Goal: Task Accomplishment & Management: Complete application form

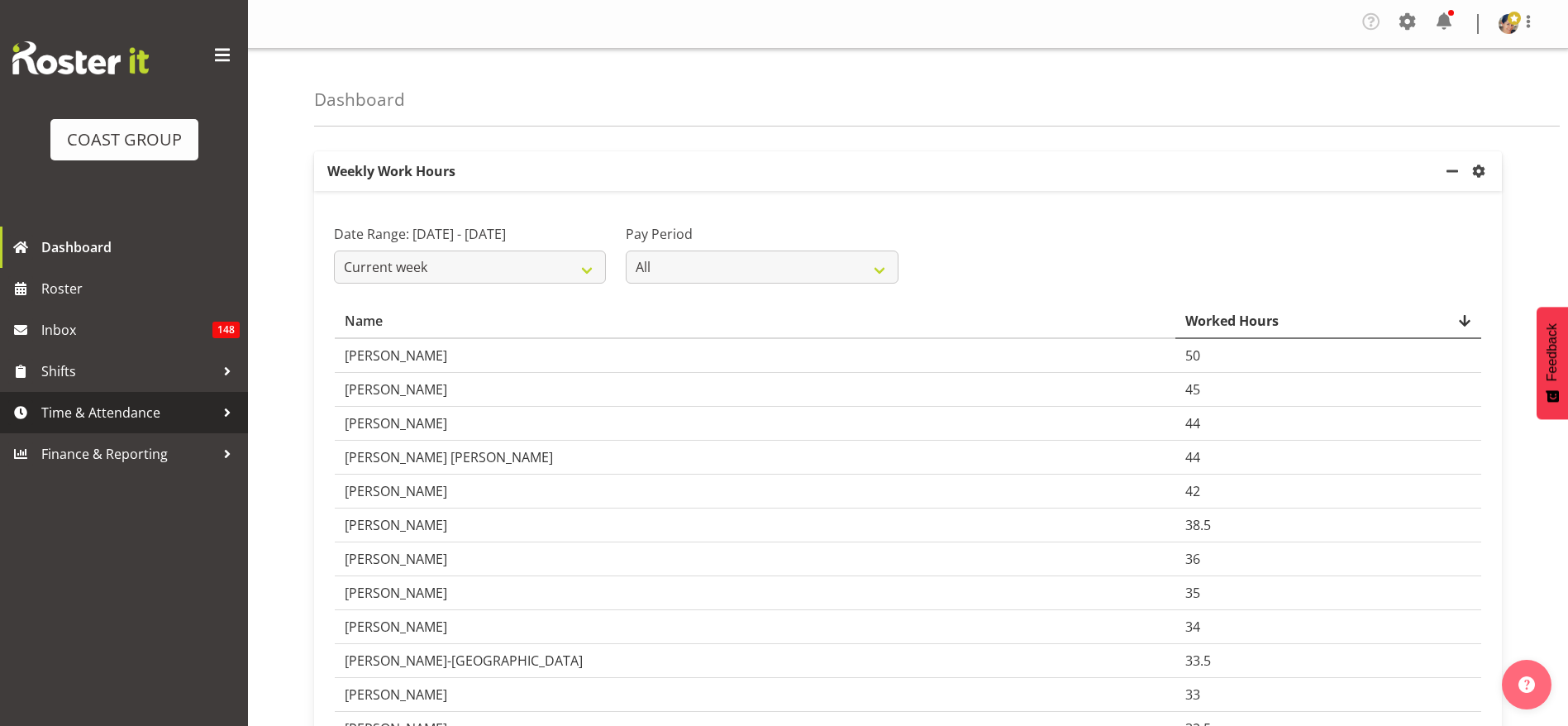
click at [119, 414] on span "Time & Attendance" at bounding box center [128, 412] width 174 height 25
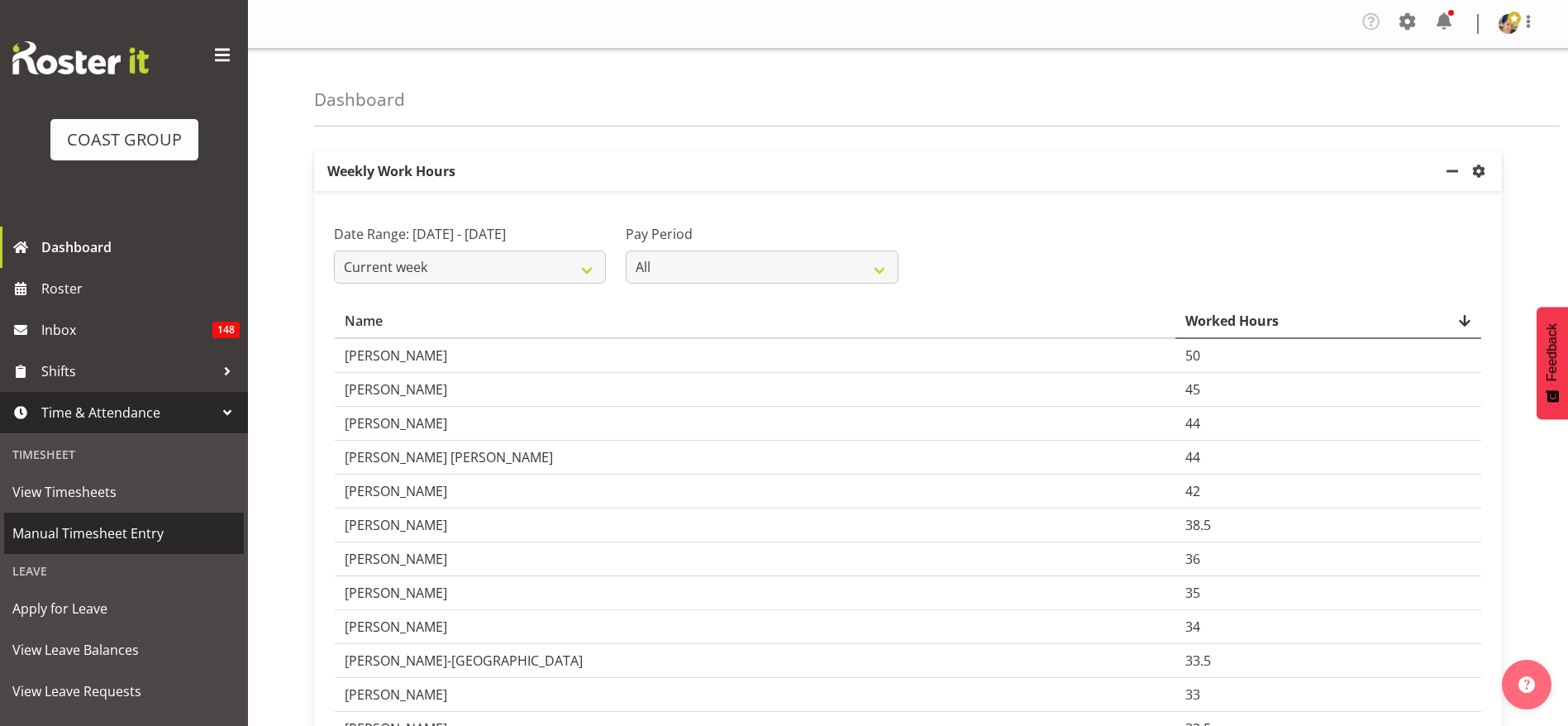
click at [81, 527] on span "Manual Timesheet Entry" at bounding box center [124, 533] width 223 height 25
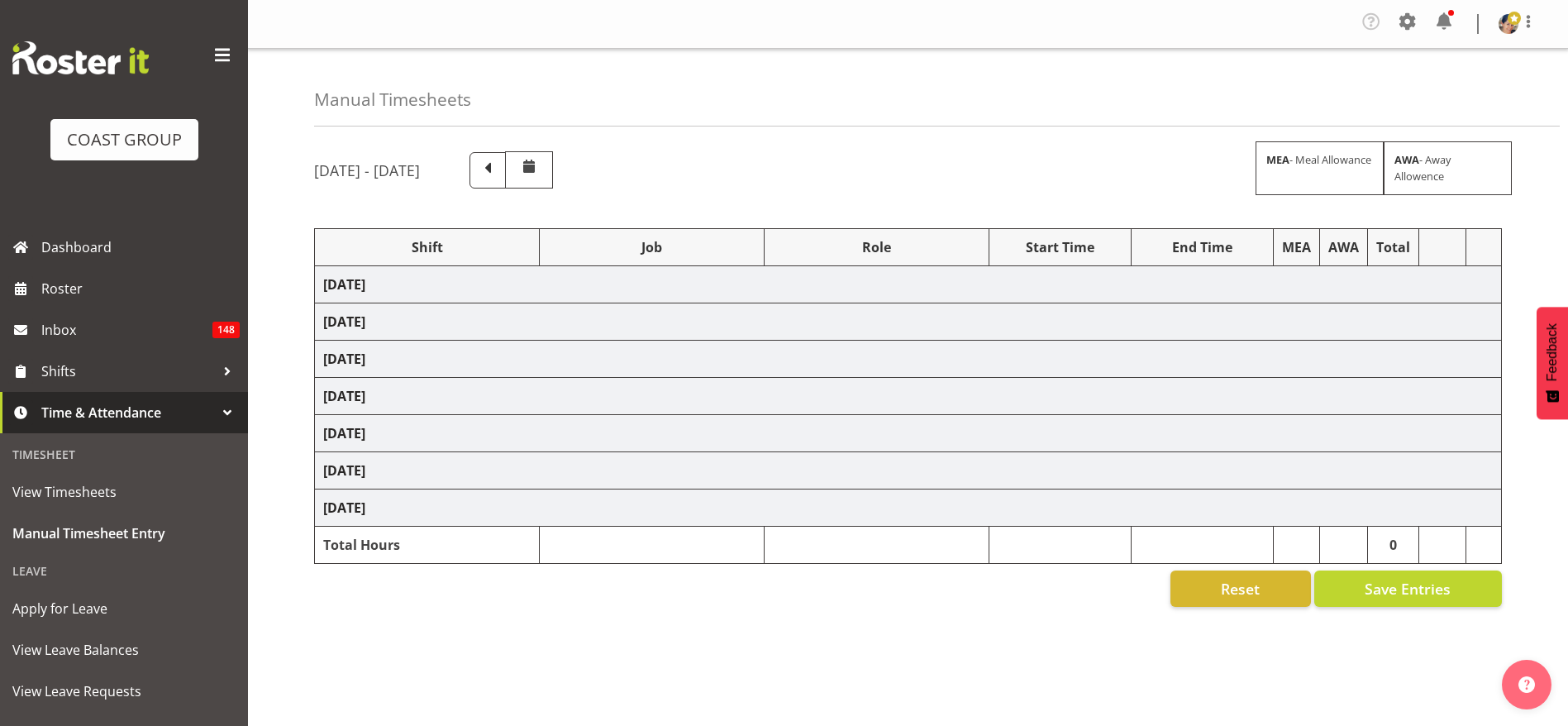
select select "1404"
select select "69"
select select "37"
select select "1404"
select select "69"
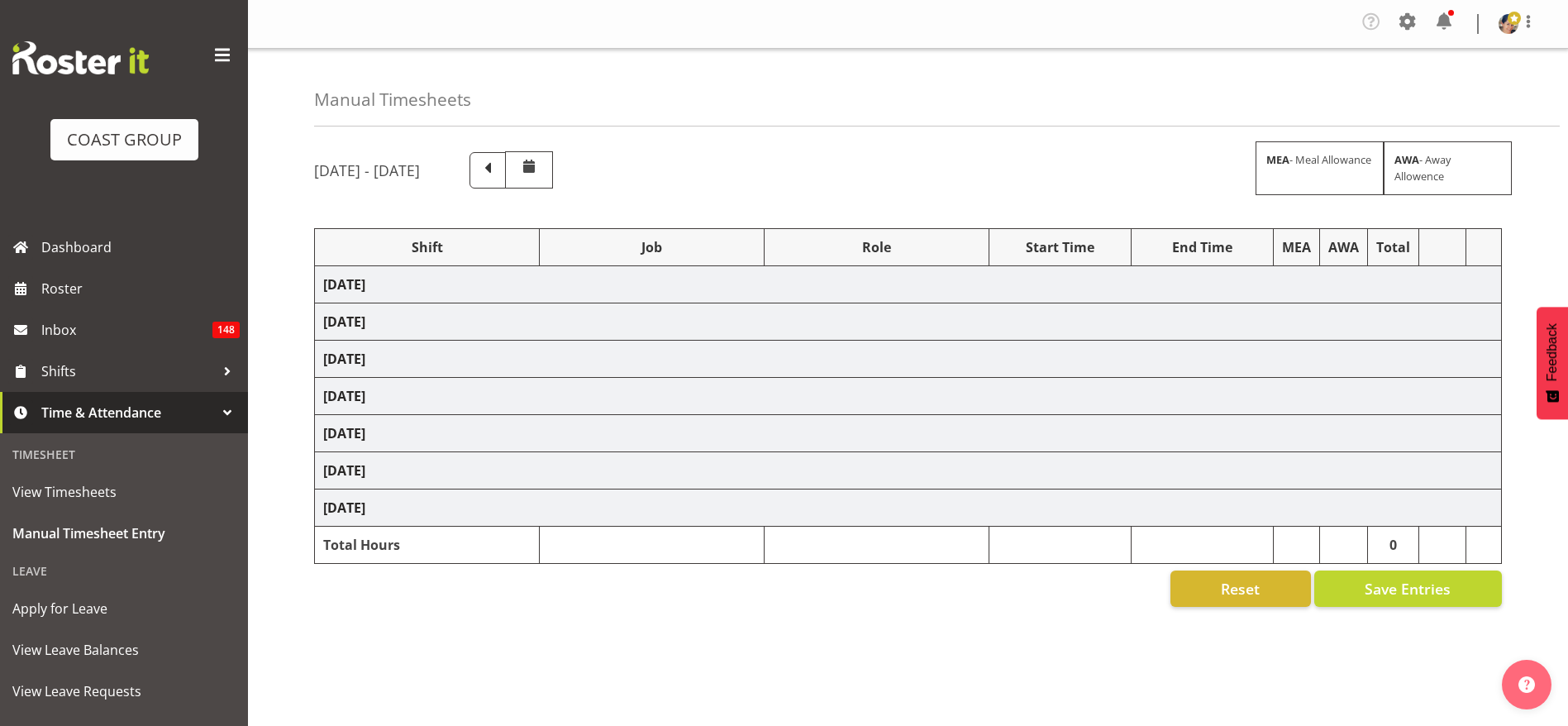
select select "37"
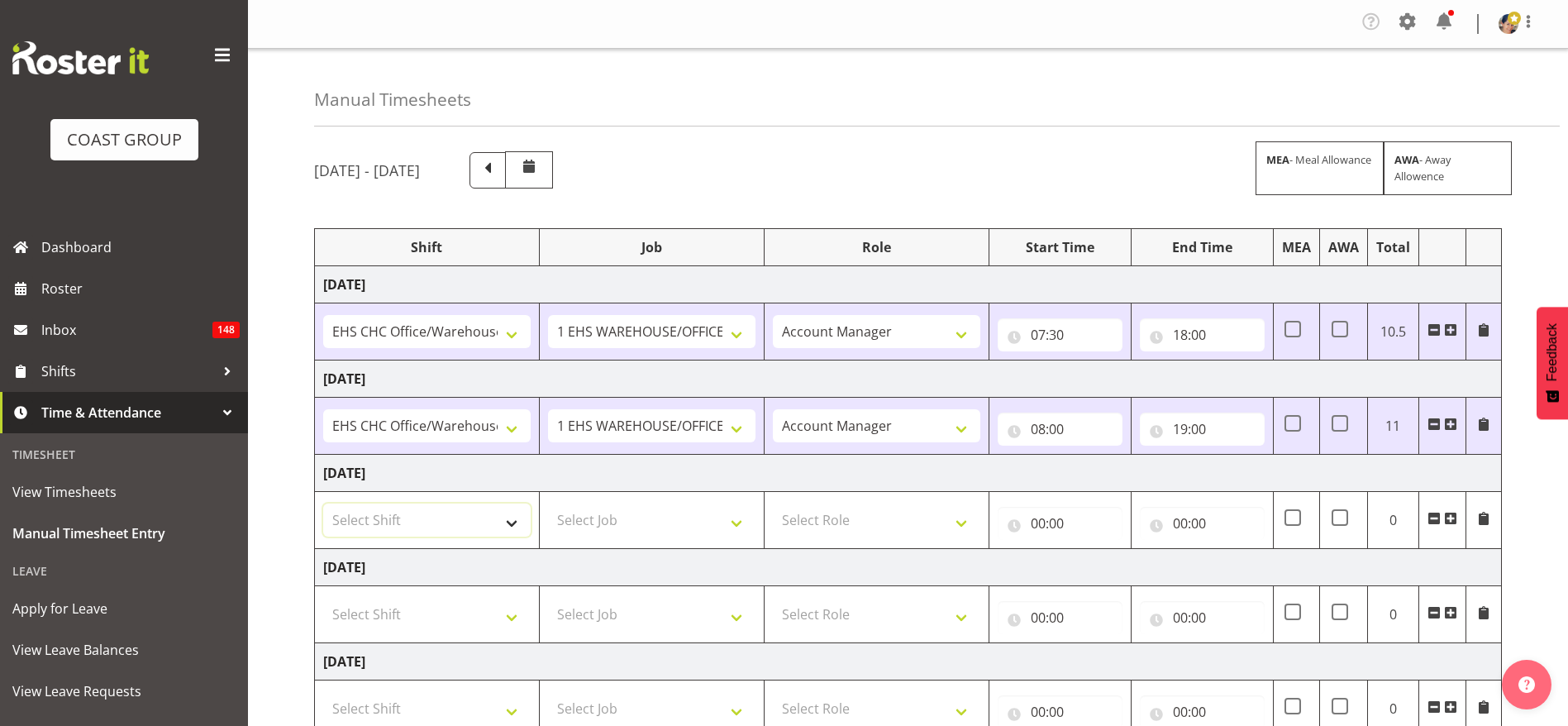
click at [393, 524] on select "Select Shift Break AHICE Break ATSNZ Break All Blacks casual Break Arts [PERSON…" at bounding box center [427, 520] width 208 height 33
click at [459, 527] on select "Select Shift Break AHICE Break ATSNZ Break All Blacks casual Break Arts [PERSON…" at bounding box center [427, 520] width 208 height 33
select select "1404"
click at [323, 504] on select "Select Shift Break AHICE Break ATSNZ Break All Blacks casual Break Arts [PERSON…" at bounding box center [427, 520] width 208 height 33
click at [598, 523] on select "Select Job 1 Carlton Events 1 [PERSON_NAME][GEOGRAPHIC_DATA] 1 [PERSON_NAME][GE…" at bounding box center [652, 520] width 208 height 33
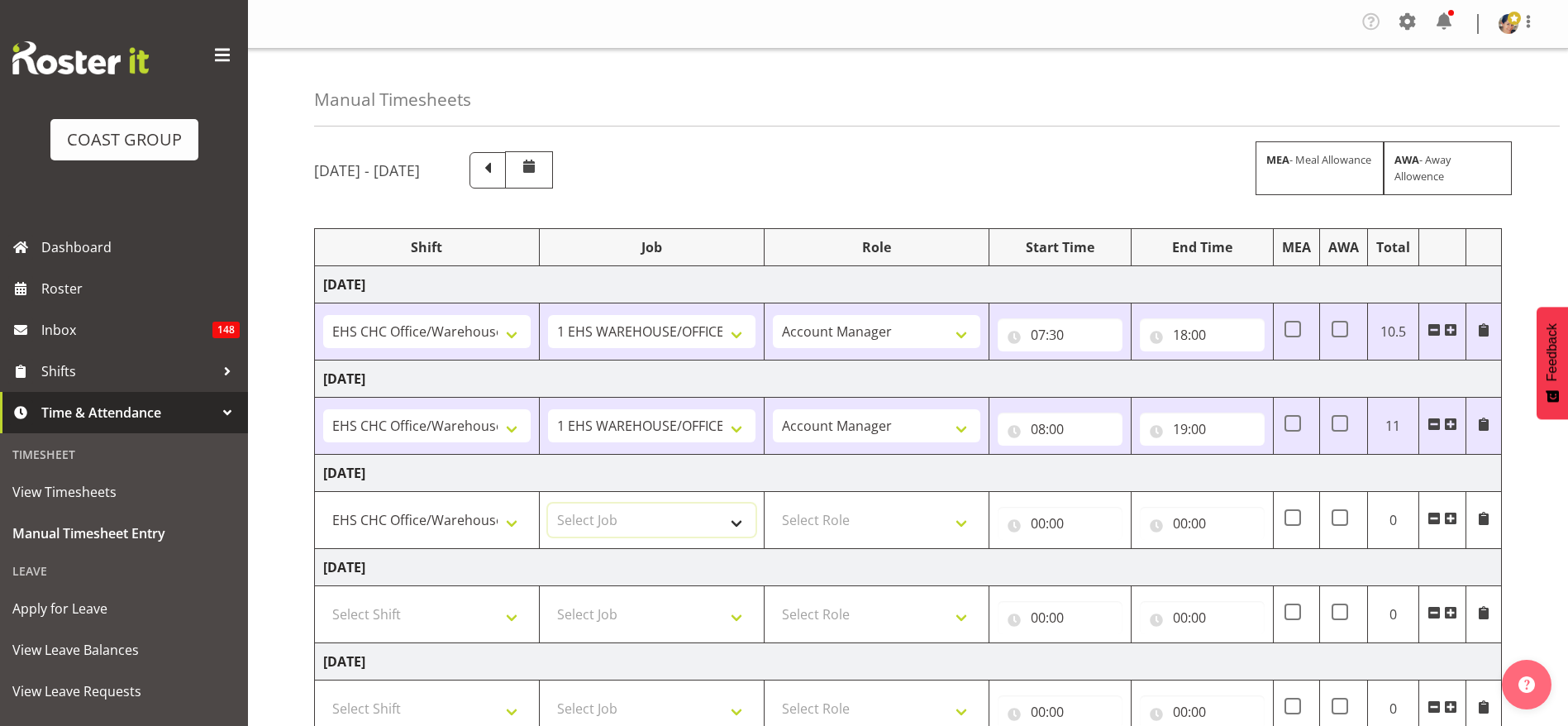
select select "69"
click at [548, 504] on select "Select Job 1 Carlton Events 1 [PERSON_NAME][GEOGRAPHIC_DATA] 1 [PERSON_NAME][GE…" at bounding box center [652, 520] width 208 height 33
click at [814, 531] on select "Select Role ACCOUNT MANAGER Account Manager" at bounding box center [876, 520] width 208 height 33
select select "37"
click at [772, 504] on select "Select Role ACCOUNT MANAGER Account Manager" at bounding box center [876, 520] width 208 height 33
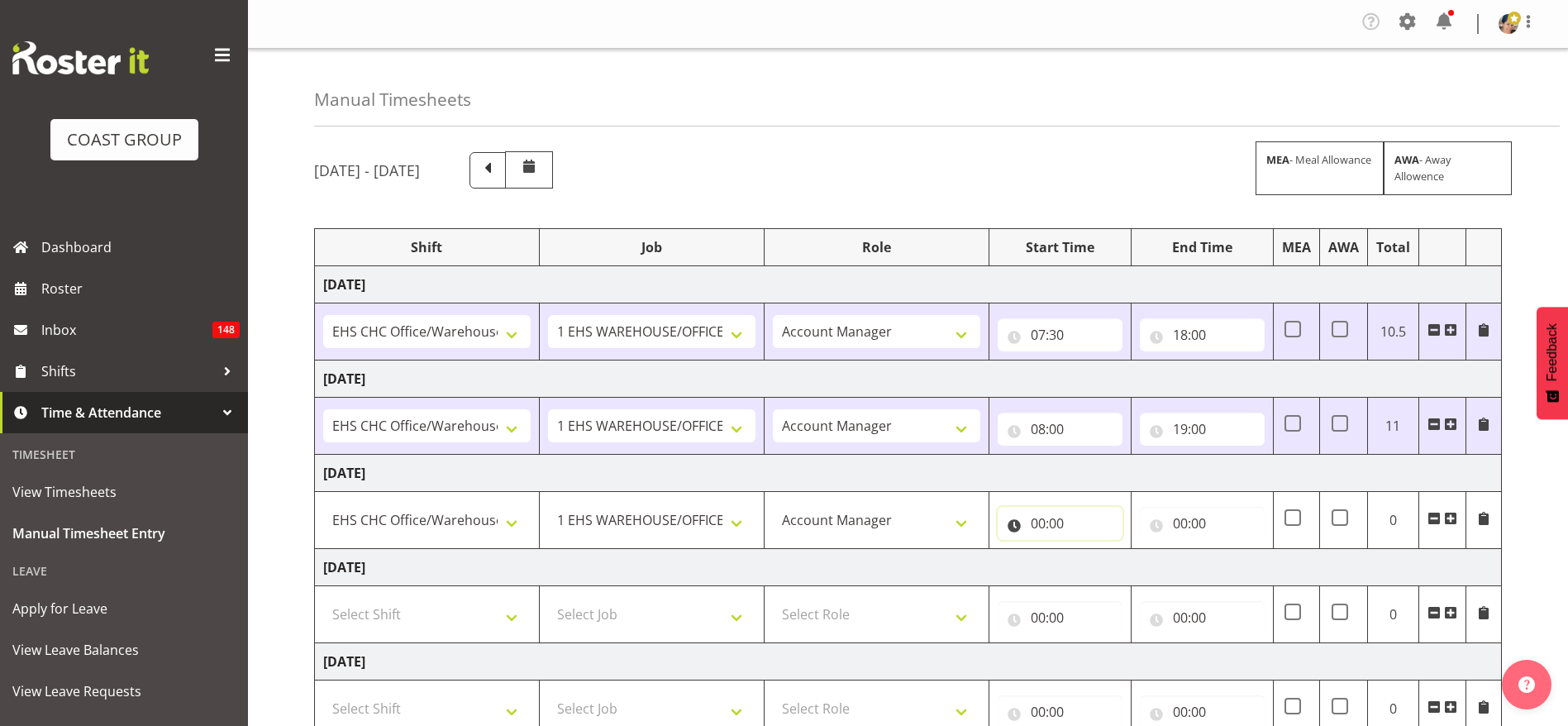
click at [1064, 521] on input "00:00" at bounding box center [1059, 523] width 125 height 33
click at [1044, 519] on input "00:00" at bounding box center [1059, 523] width 125 height 33
click at [1117, 566] on select "00 01 02 03 04 05 06 07 08 09 10 11 12 13 14 15 16 17 18 19 20 21 22 23" at bounding box center [1110, 566] width 38 height 33
select select "8"
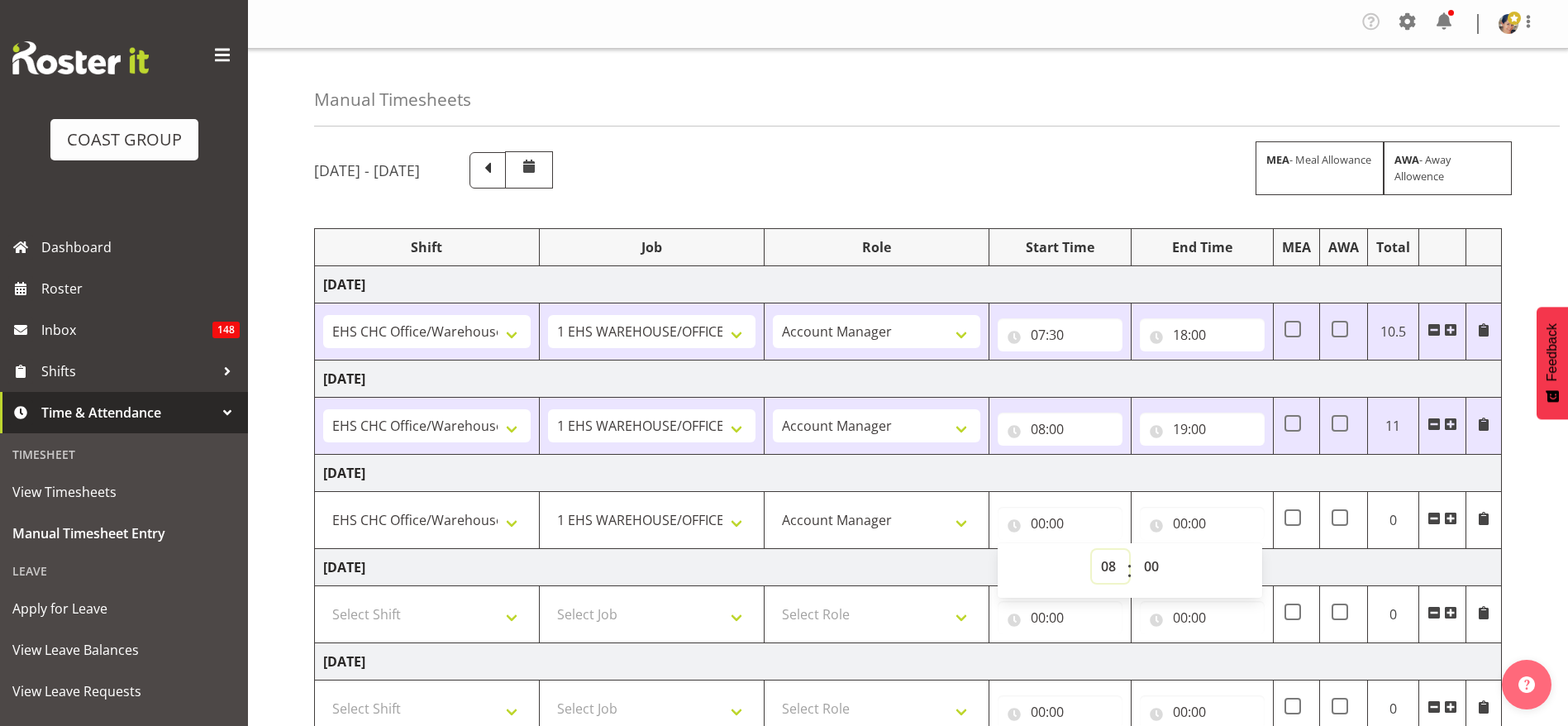
click at [1091, 549] on select "00 01 02 03 04 05 06 07 08 09 10 11 12 13 14 15 16 17 18 19 20 21 22 23" at bounding box center [1110, 566] width 38 height 33
type input "08:00"
click at [1183, 535] on input "00:00" at bounding box center [1202, 523] width 125 height 33
click at [1250, 561] on select "00 01 02 03 04 05 06 07 08 09 10 11 12 13 14 15 16 17 18 19 20 21 22 23" at bounding box center [1253, 566] width 38 height 33
select select "16"
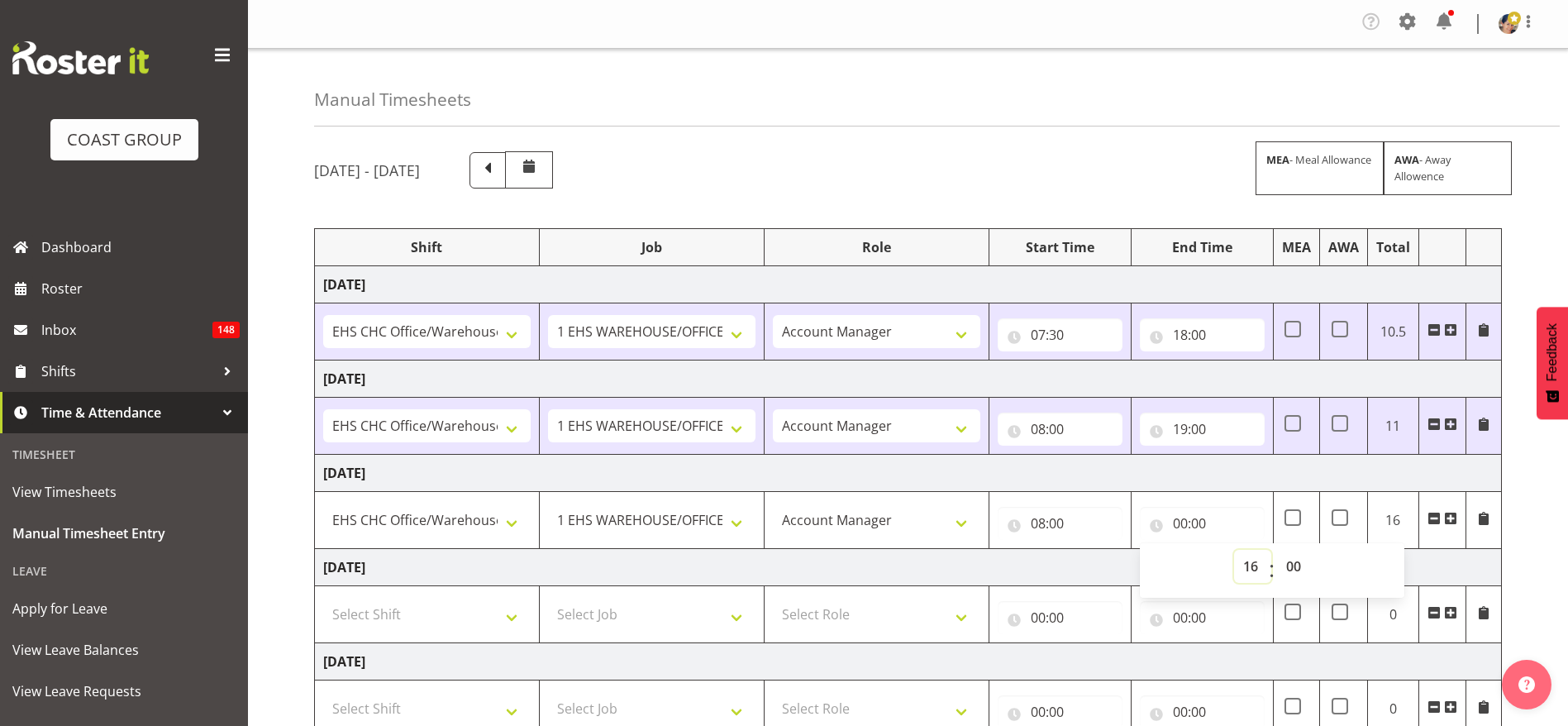
click at [1234, 549] on select "00 01 02 03 04 05 06 07 08 09 10 11 12 13 14 15 16 17 18 19 20 21 22 23" at bounding box center [1253, 566] width 38 height 33
type input "16:00"
click at [1296, 573] on select "00 01 02 03 04 05 06 07 08 09 10 11 12 13 14 15 16 17 18 19 20 21 22 23 24 25 2…" at bounding box center [1296, 566] width 38 height 33
select select "30"
click at [1277, 549] on select "00 01 02 03 04 05 06 07 08 09 10 11 12 13 14 15 16 17 18 19 20 21 22 23 24 25 2…" at bounding box center [1296, 566] width 38 height 33
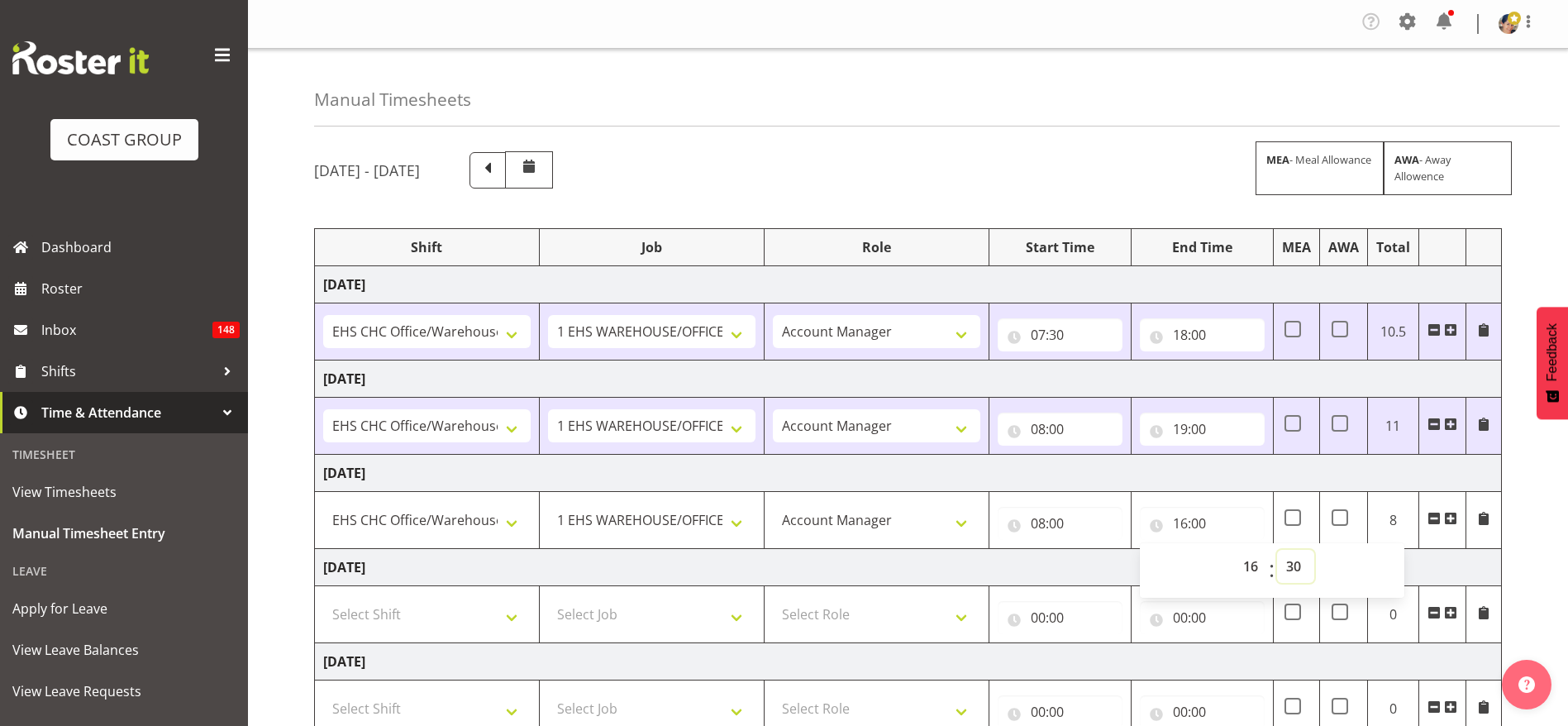
type input "16:30"
click at [1175, 385] on td "[DATE]" at bounding box center [908, 379] width 1187 height 38
click at [1209, 430] on input "19:00" at bounding box center [1202, 428] width 125 height 33
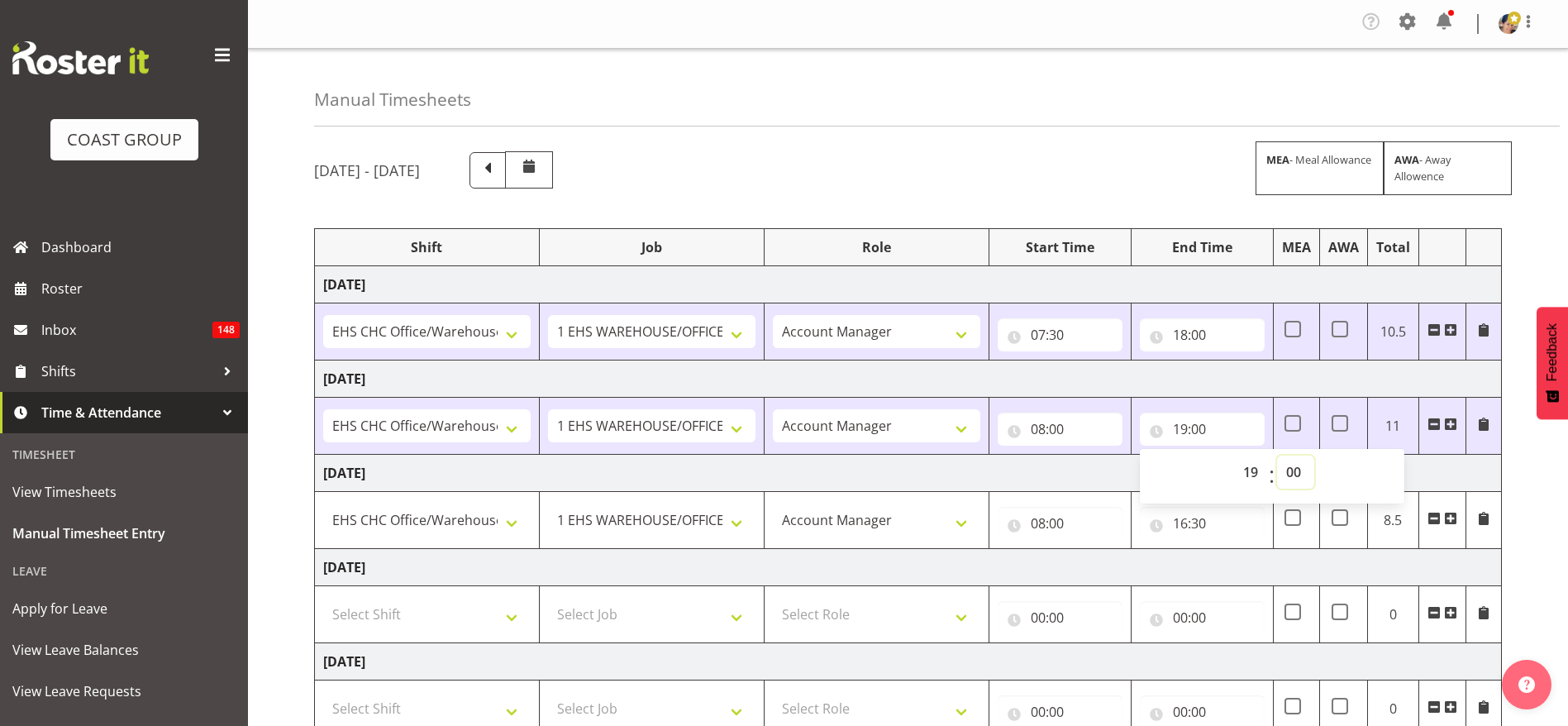
click at [1291, 470] on select "00 01 02 03 04 05 06 07 08 09 10 11 12 13 14 15 16 17 18 19 20 21 22 23 24 25 2…" at bounding box center [1296, 471] width 38 height 33
select select "30"
click at [1277, 455] on select "00 01 02 03 04 05 06 07 08 09 10 11 12 13 14 15 16 17 18 19 20 21 22 23 24 25 2…" at bounding box center [1296, 471] width 38 height 33
type input "19:30"
click at [1198, 375] on td "[DATE]" at bounding box center [908, 379] width 1187 height 38
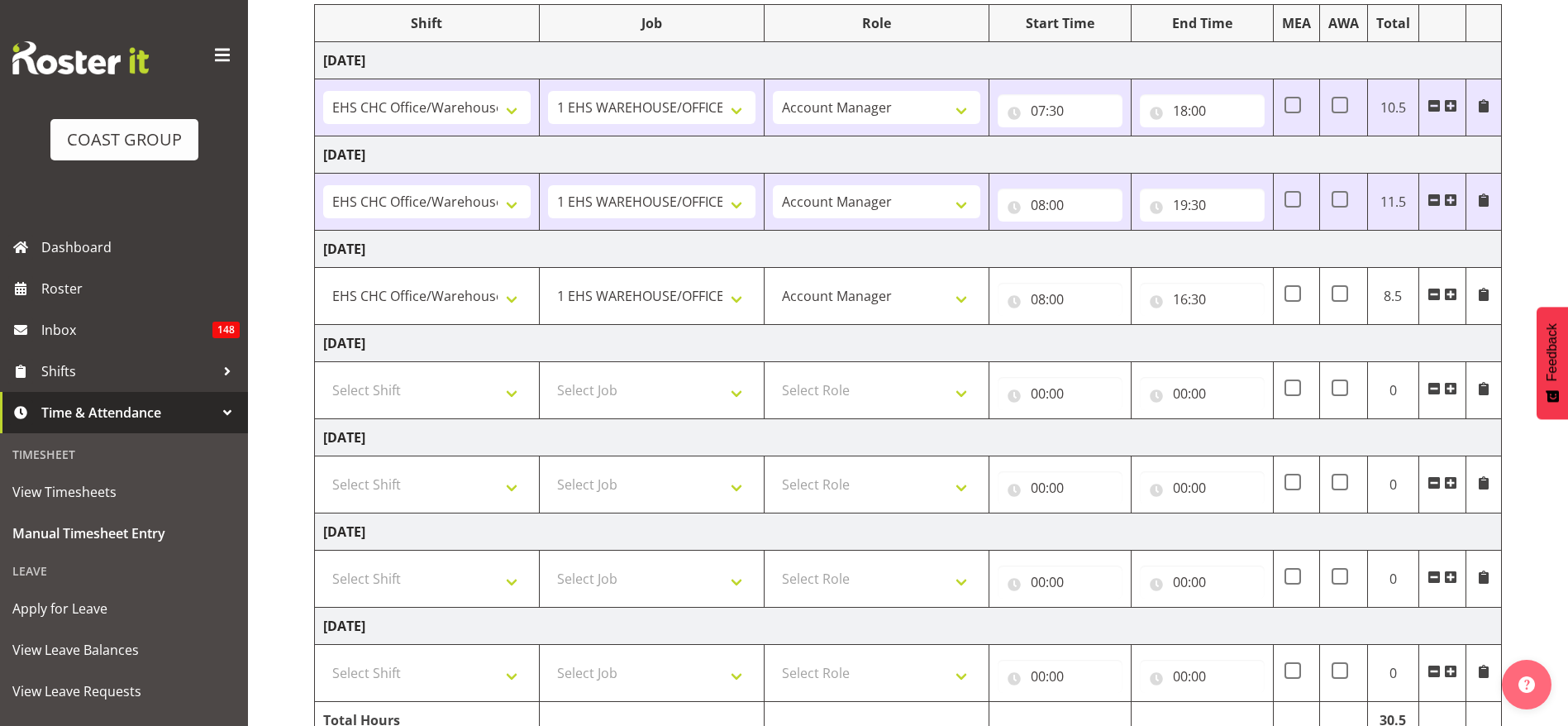
scroll to position [312, 0]
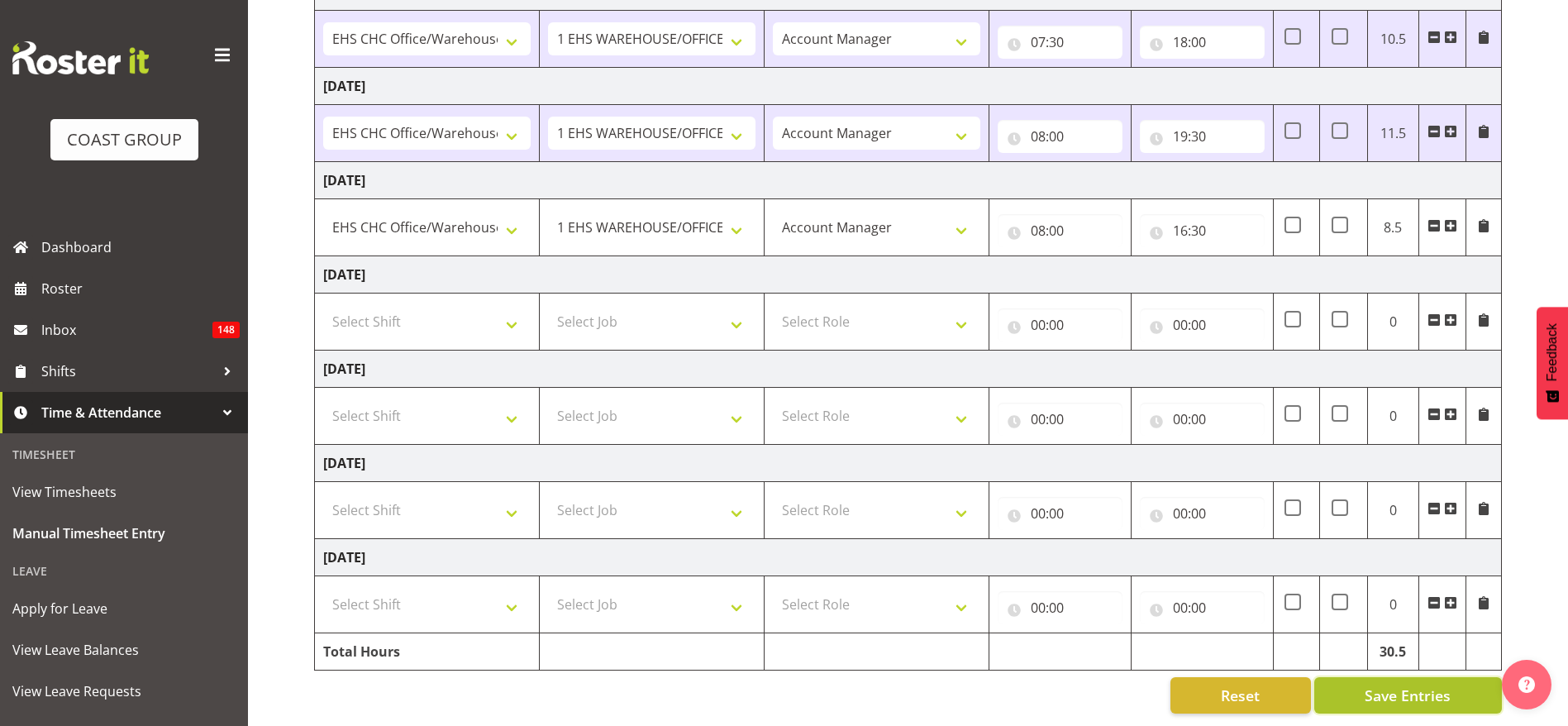
click at [1372, 677] on button "Save Entries" at bounding box center [1408, 695] width 187 height 37
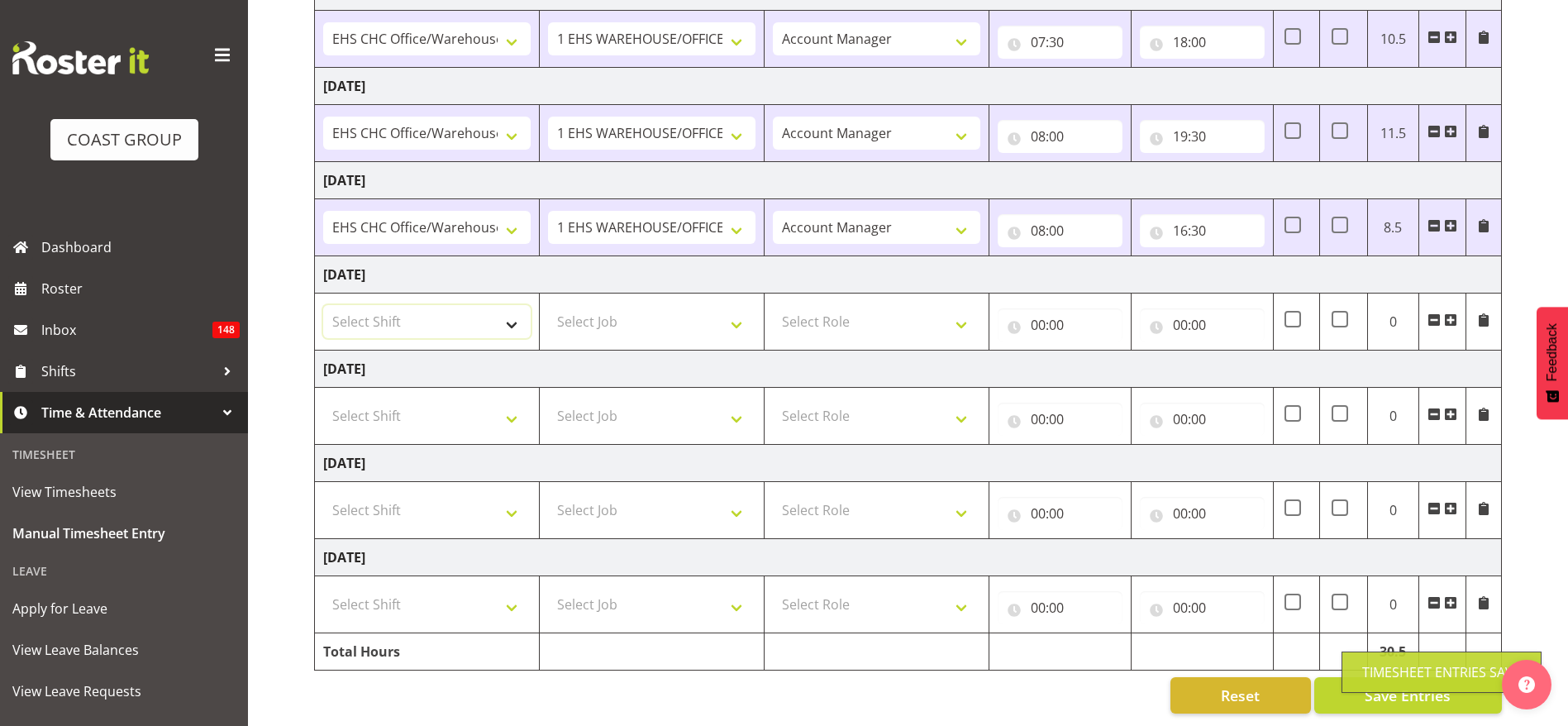
click at [408, 307] on select "Select Shift Break AHICE Break ATSNZ Break All Blacks casual Break Arts [PERSON…" at bounding box center [427, 321] width 208 height 33
select select "1404"
click at [323, 305] on select "Select Shift Break AHICE Break ATSNZ Break All Blacks casual Break Arts [PERSON…" at bounding box center [427, 321] width 208 height 33
click at [640, 305] on select "Select Job 1 Carlton Events 1 [PERSON_NAME][GEOGRAPHIC_DATA] 1 [PERSON_NAME][GE…" at bounding box center [652, 321] width 208 height 33
select select "69"
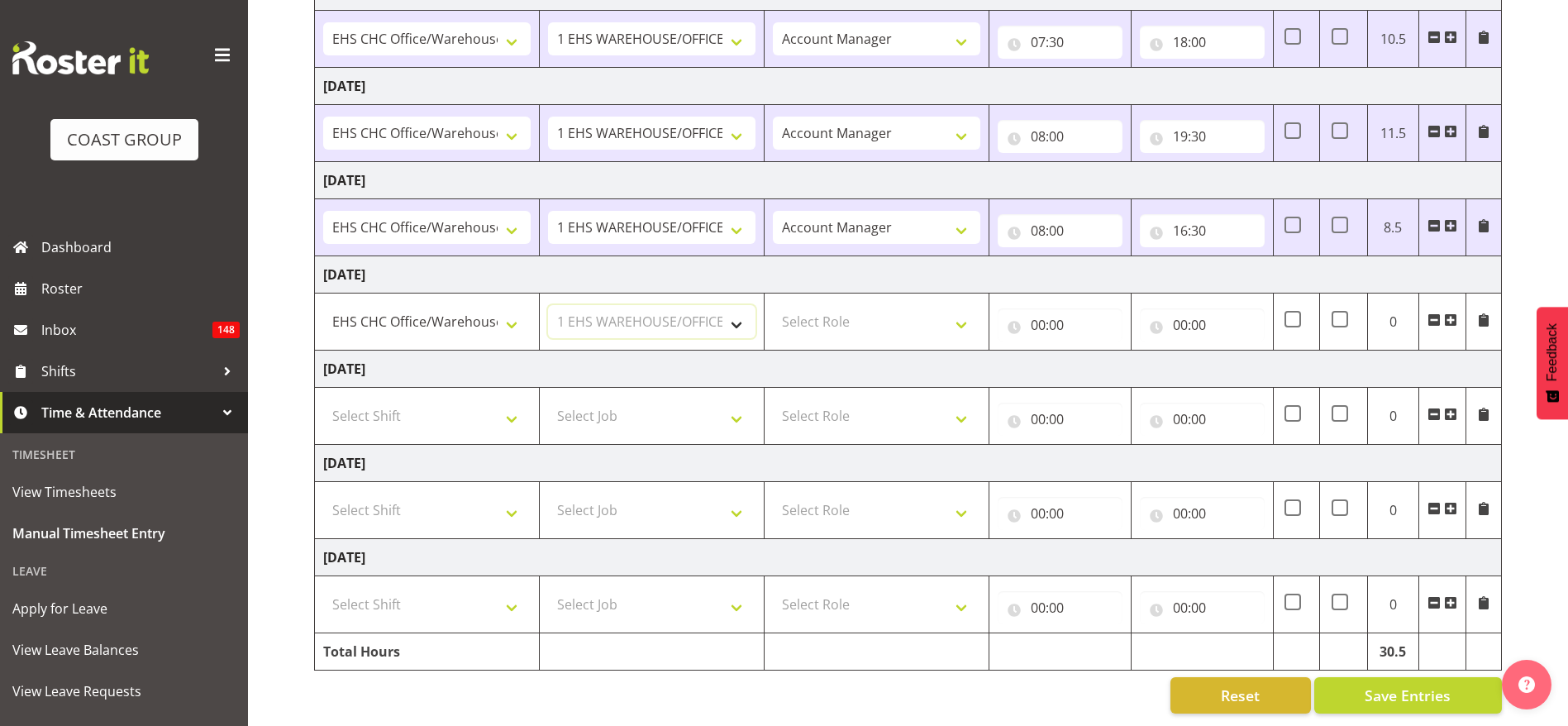
click at [548, 305] on select "Select Job 1 Carlton Events 1 [PERSON_NAME][GEOGRAPHIC_DATA] 1 [PERSON_NAME][GE…" at bounding box center [652, 321] width 208 height 33
click at [859, 305] on select "Select Role ACCOUNT MANAGER Account Manager" at bounding box center [876, 321] width 208 height 33
select select "37"
click at [772, 305] on select "Select Role ACCOUNT MANAGER Account Manager" at bounding box center [876, 321] width 208 height 33
click at [1055, 308] on input "00:00" at bounding box center [1059, 324] width 125 height 33
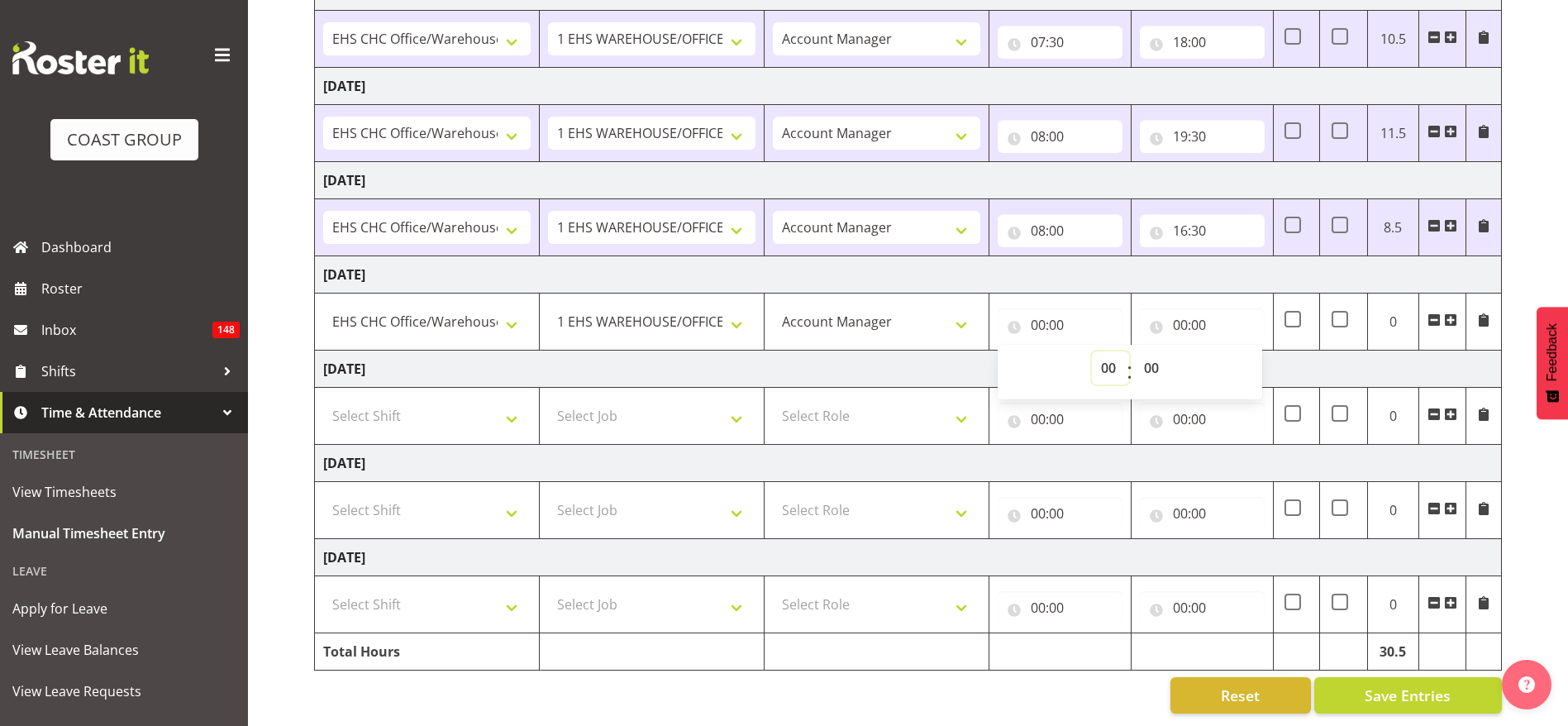
click at [1103, 353] on select "00 01 02 03 04 05 06 07 08 09 10 11 12 13 14 15 16 17 18 19 20 21 22 23" at bounding box center [1110, 367] width 38 height 33
select select "12"
click at [1091, 351] on select "00 01 02 03 04 05 06 07 08 09 10 11 12 13 14 15 16 17 18 19 20 21 22 23" at bounding box center [1110, 367] width 38 height 33
type input "12:00"
click at [1111, 351] on select "00 01 02 03 04 05 06 07 08 09 10 11 12 13 14 15 16 17 18 19 20 21 22 23" at bounding box center [1110, 367] width 38 height 33
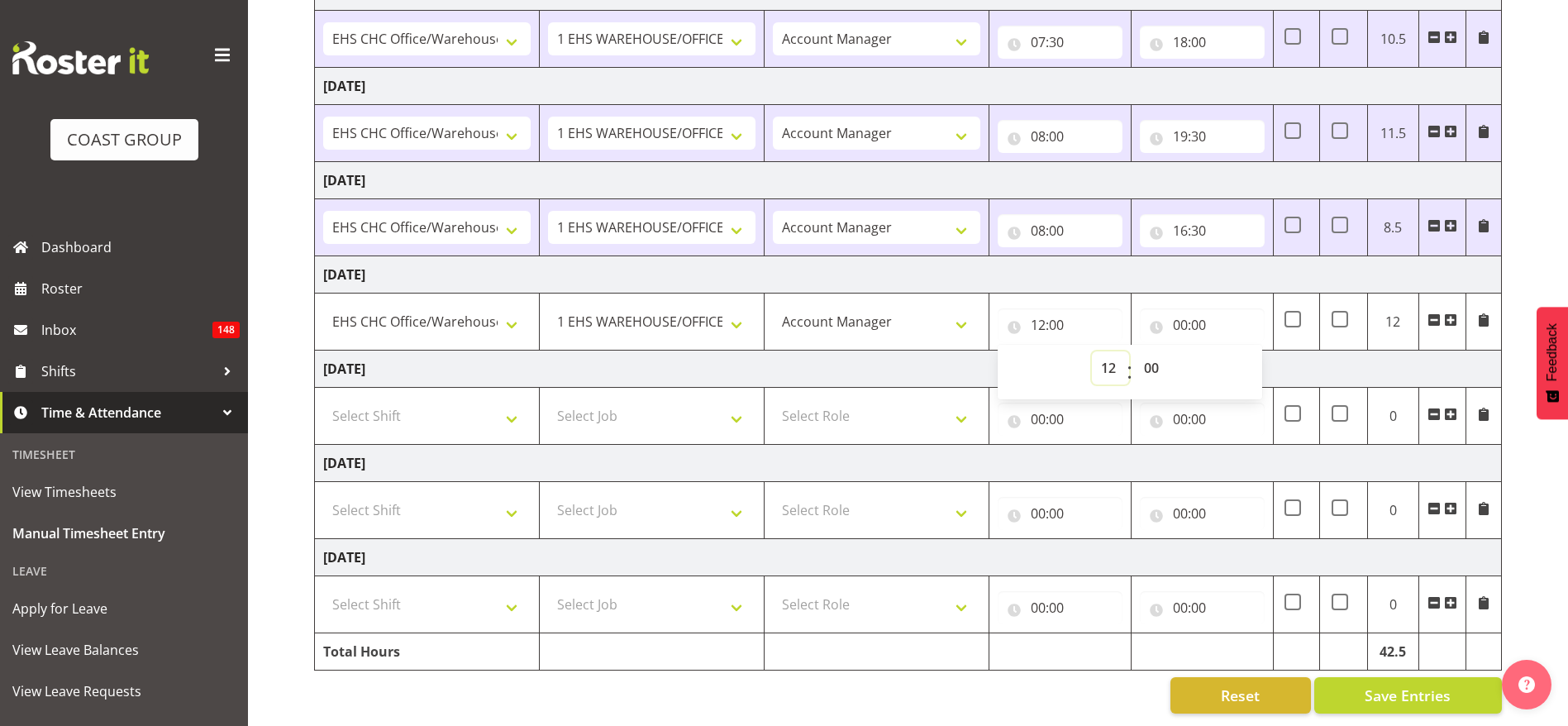
select select "13"
click at [1091, 351] on select "00 01 02 03 04 05 06 07 08 09 10 11 12 13 14 15 16 17 18 19 20 21 22 23" at bounding box center [1110, 367] width 38 height 33
type input "13:00"
click at [1182, 308] on input "00:00" at bounding box center [1202, 324] width 125 height 33
click at [1251, 351] on select "00 01 02 03 04 05 06 07 08 09 10 11 12 13 14 15 16 17 18 19 20 21 22 23" at bounding box center [1253, 367] width 38 height 33
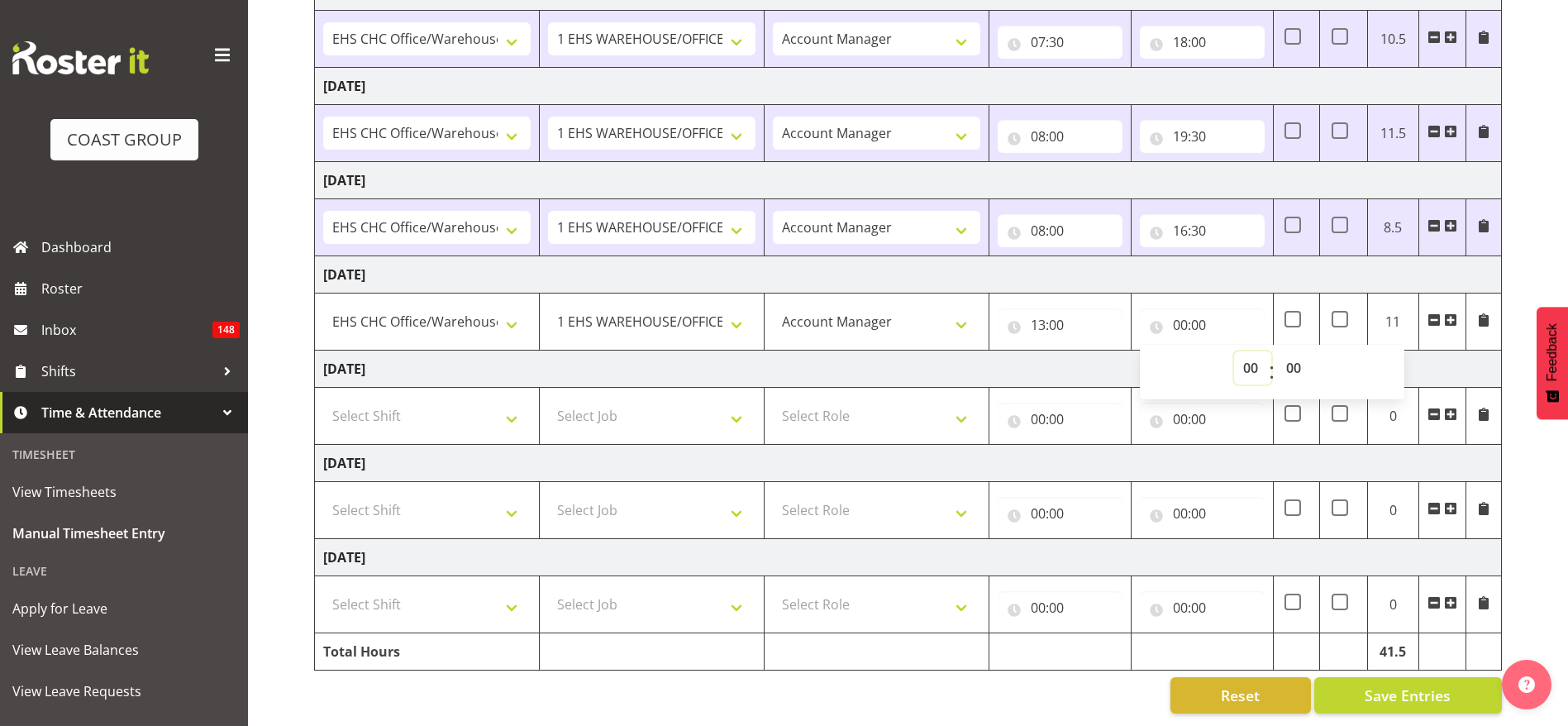
select select "16"
click at [1234, 351] on select "00 01 02 03 04 05 06 07 08 09 10 11 12 13 14 15 16 17 18 19 20 21 22 23" at bounding box center [1253, 367] width 38 height 33
type input "16:00"
click at [1134, 256] on td "[DATE]" at bounding box center [908, 275] width 1187 height 38
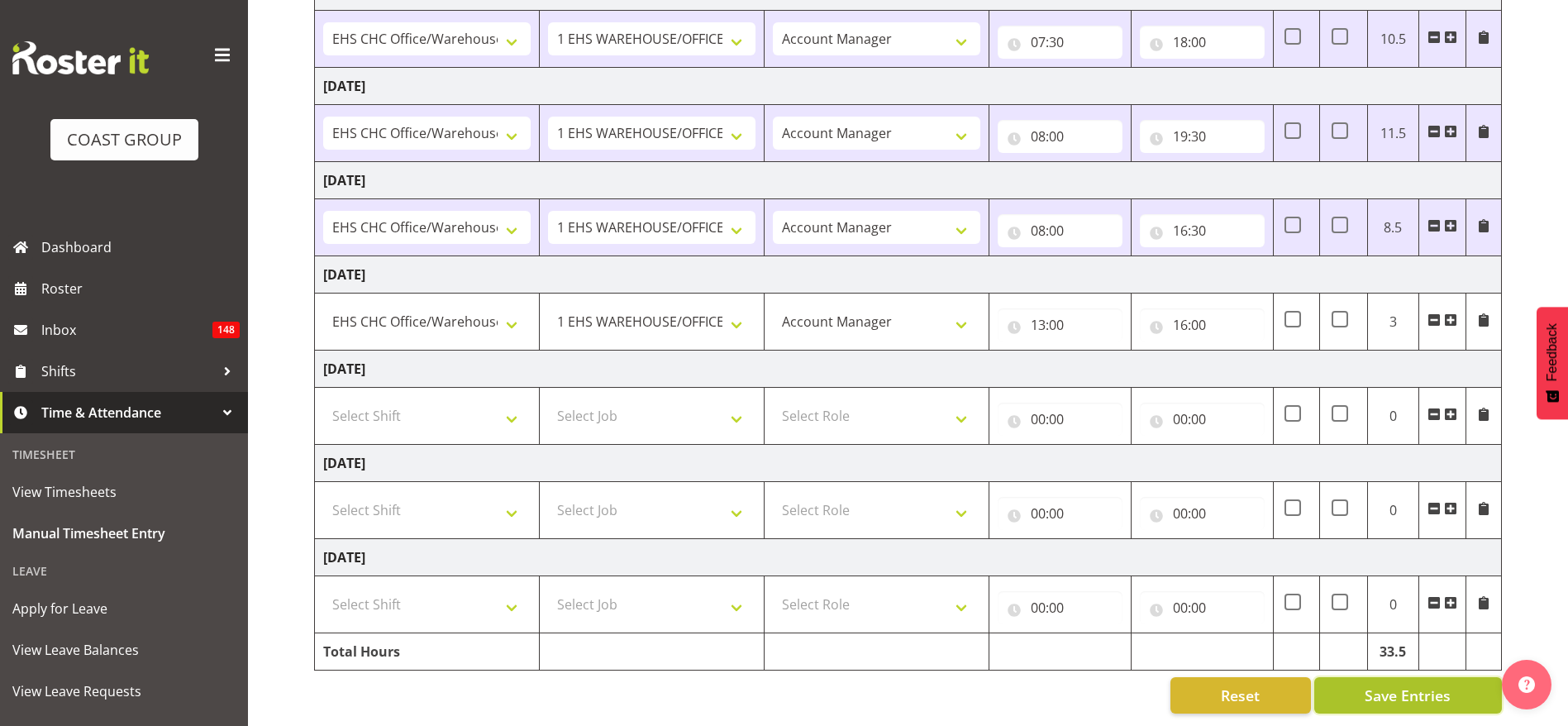
click at [1417, 677] on button "Save Entries" at bounding box center [1408, 695] width 187 height 37
